Goal: Information Seeking & Learning: Compare options

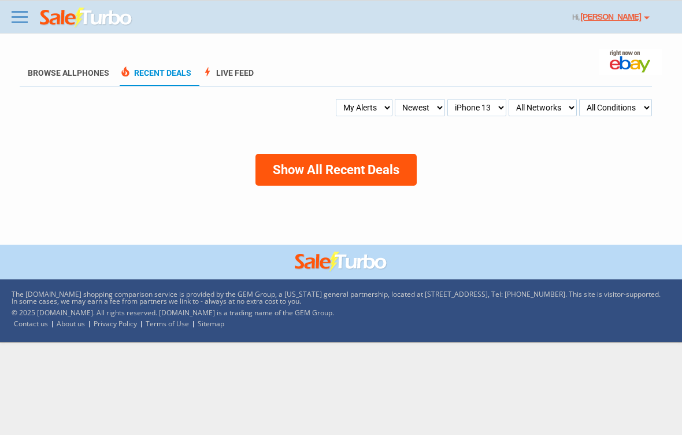
click at [500, 108] on select "All Models Apple Watch Ultra 2 Apple Watch Ultra iPhone 16 Pro Max iPhone 16 Pr…" at bounding box center [477, 107] width 59 height 17
select select "iPhone 13 Pro"
click at [503, 105] on select "All Models Apple Watch Ultra 2 Apple Watch Ultra iPhone 16 Pro Max iPhone 16 Pr…" at bounding box center [469, 107] width 73 height 17
select select "iPhone 13 Pro Max"
click at [504, 105] on select "All Models Apple Watch Ultra 2 Apple Watch Ultra iPhone 16 Pro Max iPhone 16 Pr…" at bounding box center [461, 107] width 91 height 17
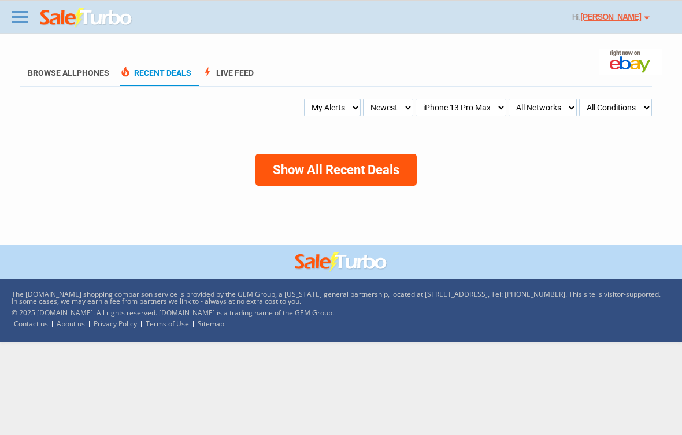
select select "iPhone 14"
click at [503, 104] on select "All Models Apple Watch Ultra 2 Apple Watch Ultra iPhone 16 Pro Max iPhone 16 Pr…" at bounding box center [477, 107] width 59 height 17
select select "iPhone 12 Pro"
click at [496, 108] on select "All Models Apple Watch Ultra 2 Apple Watch Ultra iPhone 16 Pro Max iPhone 16 Pr…" at bounding box center [469, 107] width 73 height 17
select select "iPhone 11"
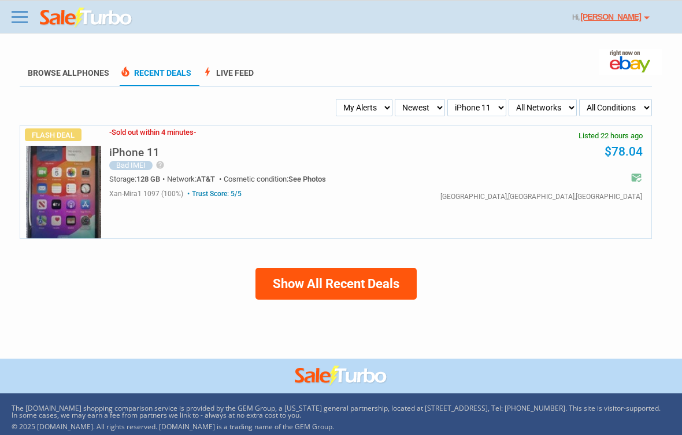
click at [153, 155] on h5 "iPhone 11" at bounding box center [134, 152] width 50 height 11
